Goal: Find specific page/section: Find specific page/section

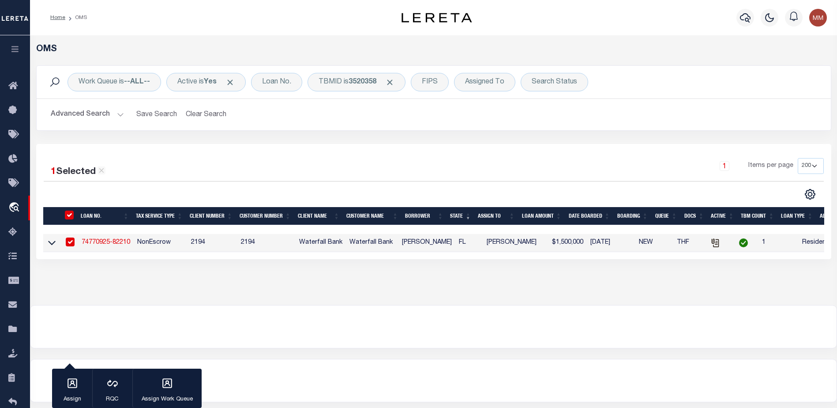
select select "200"
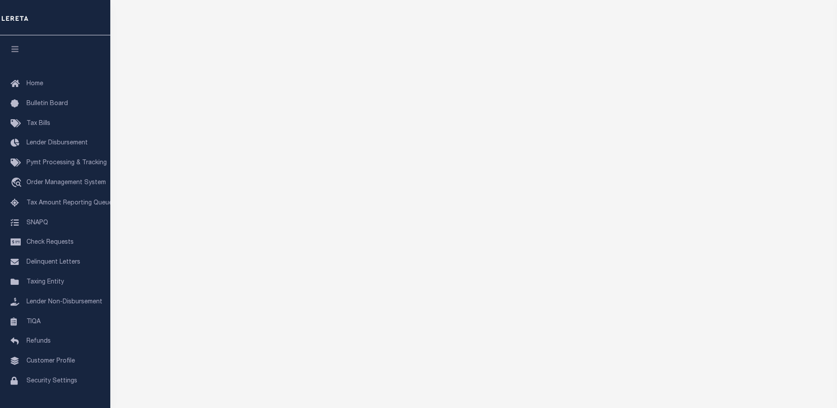
scroll to position [57, 0]
